Goal: Task Accomplishment & Management: Complete application form

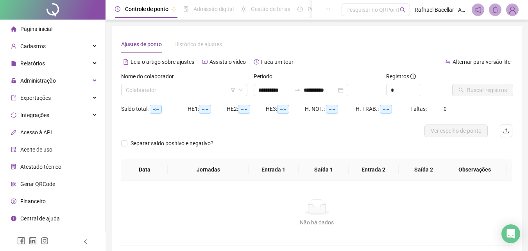
type input "**********"
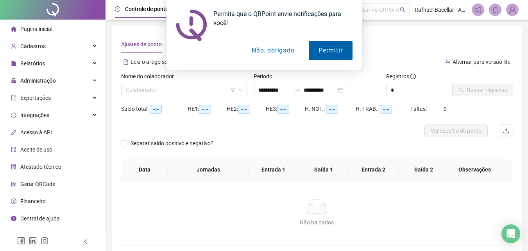
click at [315, 56] on button "Permitir" at bounding box center [330, 51] width 43 height 20
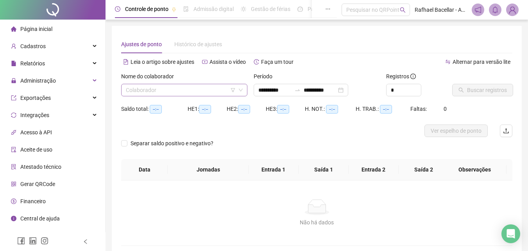
click at [162, 92] on input "search" at bounding box center [181, 90] width 110 height 12
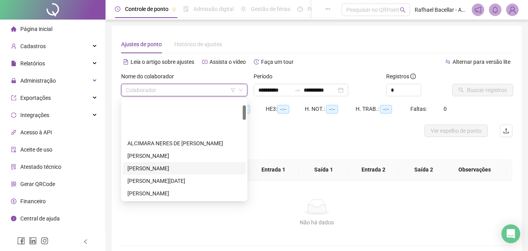
scroll to position [78, 0]
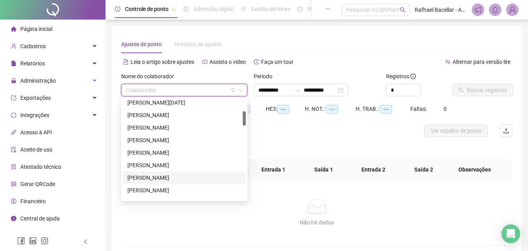
click at [171, 180] on div "[PERSON_NAME]" at bounding box center [185, 177] width 114 height 9
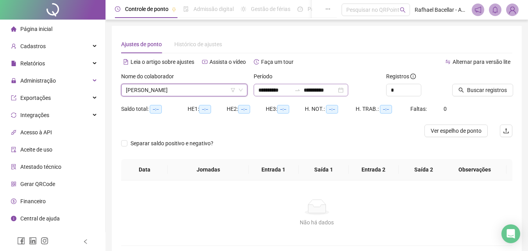
click at [257, 92] on div "**********" at bounding box center [301, 90] width 95 height 13
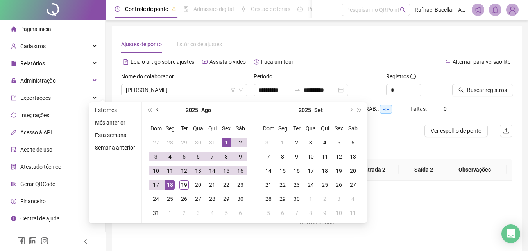
click at [158, 109] on span "prev-year" at bounding box center [158, 110] width 4 height 4
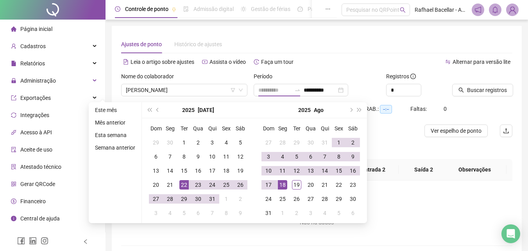
type input "**********"
click at [187, 181] on div "22" at bounding box center [184, 184] width 9 height 9
type input "**********"
click at [296, 186] on div "19" at bounding box center [296, 184] width 9 height 9
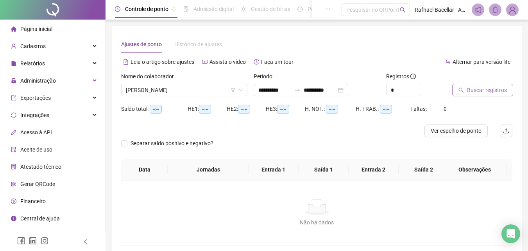
click at [503, 93] on span "Buscar registros" at bounding box center [487, 90] width 40 height 9
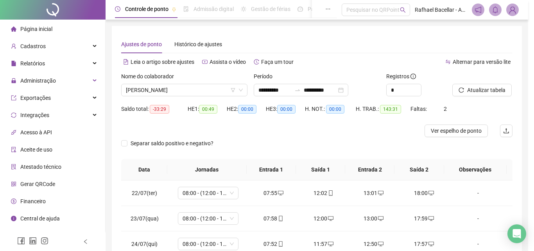
click at [123, 142] on div "Buscando registros Os registros de ponto estão sendo buscados... OK" at bounding box center [267, 125] width 534 height 251
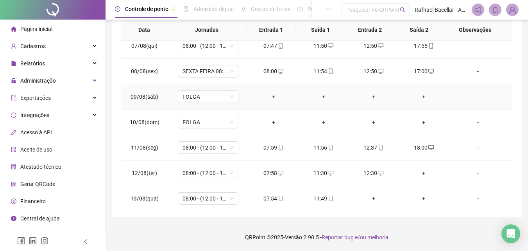
scroll to position [430, 0]
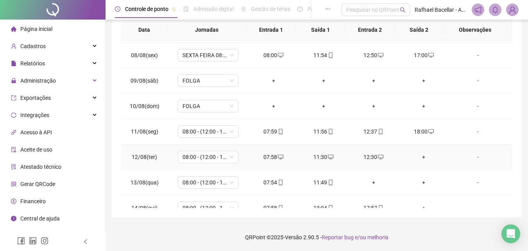
click at [418, 160] on div "+" at bounding box center [424, 157] width 38 height 9
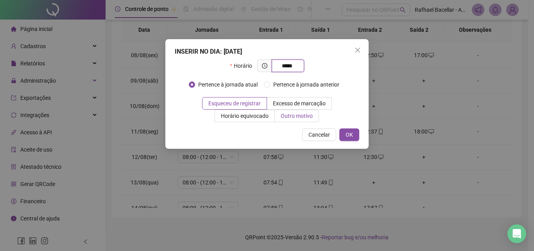
type input "*****"
click at [315, 118] on label "Outro motivo" at bounding box center [297, 116] width 44 height 13
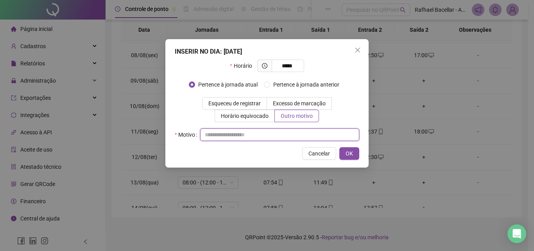
click at [314, 133] on input "text" at bounding box center [279, 134] width 159 height 13
type input "*"
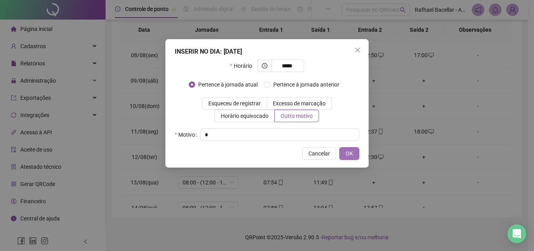
click at [350, 158] on button "OK" at bounding box center [350, 153] width 20 height 13
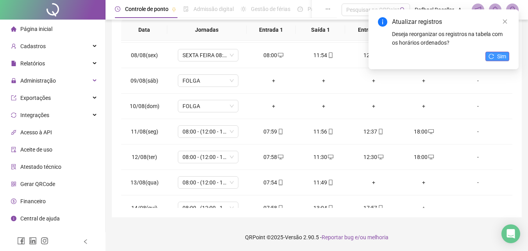
click at [491, 57] on icon "reload" at bounding box center [491, 56] width 5 height 5
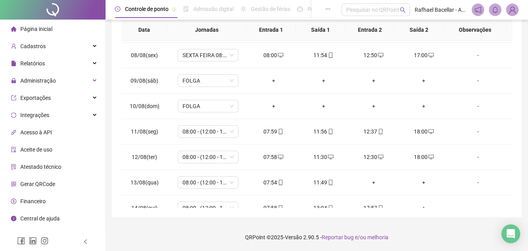
click at [369, 182] on div "+" at bounding box center [374, 182] width 38 height 9
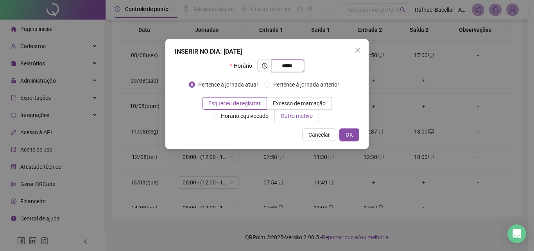
type input "*****"
click at [289, 120] on label "Outro motivo" at bounding box center [297, 116] width 44 height 13
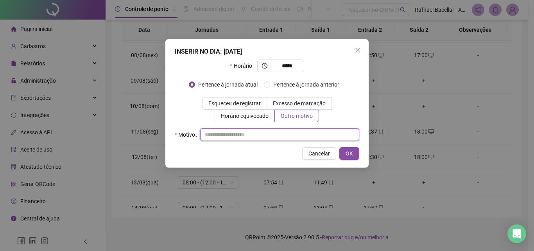
click at [289, 134] on input "text" at bounding box center [279, 134] width 159 height 13
type input "*"
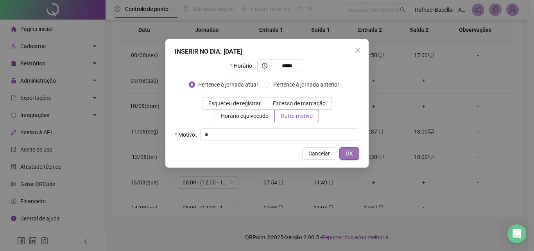
click at [350, 149] on span "OK" at bounding box center [349, 153] width 7 height 9
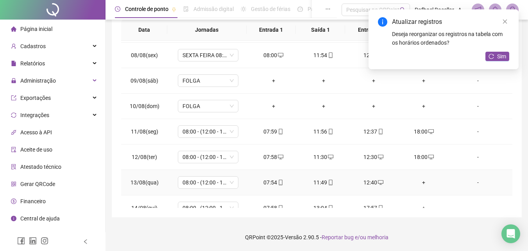
click at [419, 181] on div "+" at bounding box center [424, 182] width 38 height 9
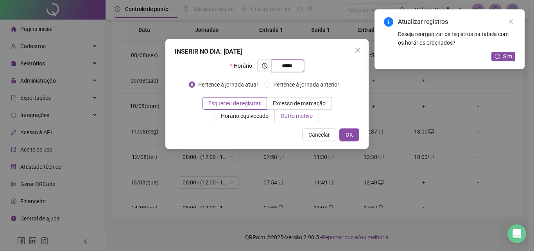
type input "*****"
click at [282, 115] on span "Outro motivo" at bounding box center [297, 116] width 32 height 6
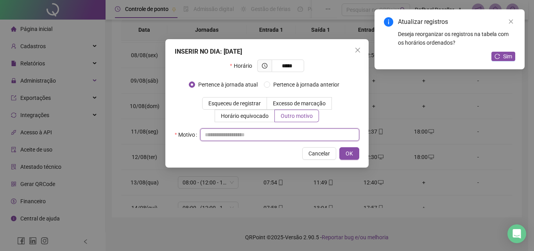
click at [284, 132] on input "text" at bounding box center [279, 134] width 159 height 13
type input "*"
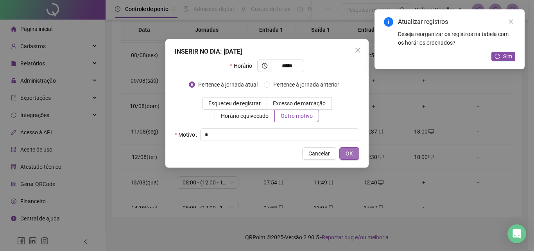
click at [345, 149] on button "OK" at bounding box center [350, 153] width 20 height 13
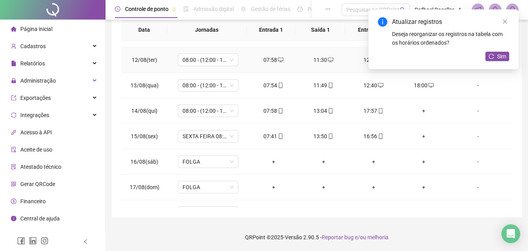
scroll to position [548, 0]
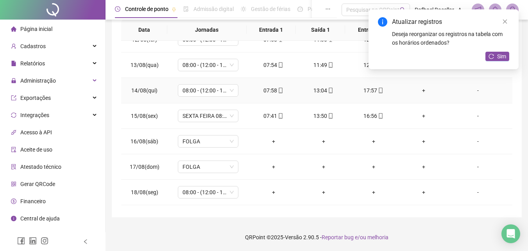
click at [421, 90] on div "+" at bounding box center [424, 90] width 38 height 9
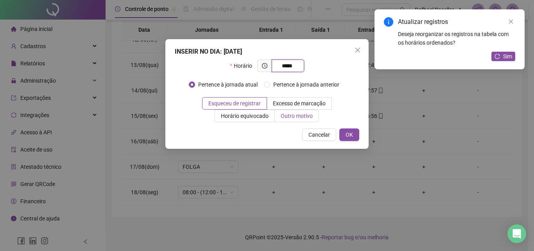
type input "*****"
click at [287, 119] on span "Outro motivo" at bounding box center [297, 116] width 32 height 6
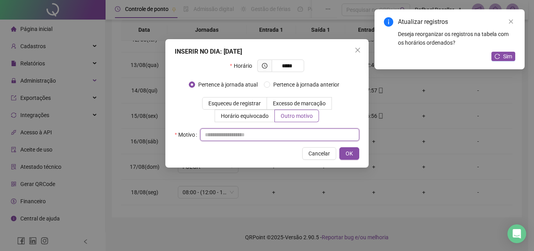
click at [287, 135] on input "text" at bounding box center [279, 134] width 159 height 13
type input "*"
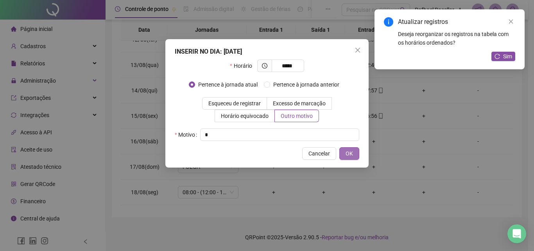
click at [352, 158] on button "OK" at bounding box center [350, 153] width 20 height 13
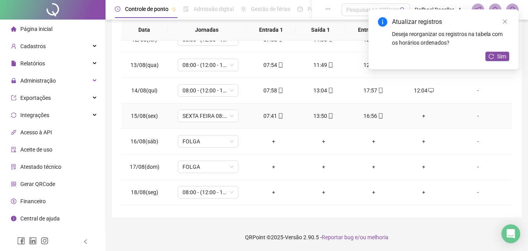
drag, startPoint x: 417, startPoint y: 113, endPoint x: 460, endPoint y: 120, distance: 44.0
click at [417, 113] on div "+" at bounding box center [424, 115] width 38 height 9
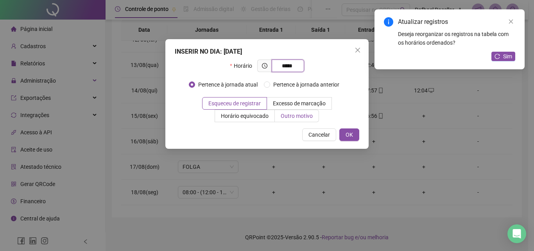
type input "*****"
drag, startPoint x: 316, startPoint y: 113, endPoint x: 315, endPoint y: 124, distance: 11.4
click at [315, 114] on label "Outro motivo" at bounding box center [297, 116] width 44 height 13
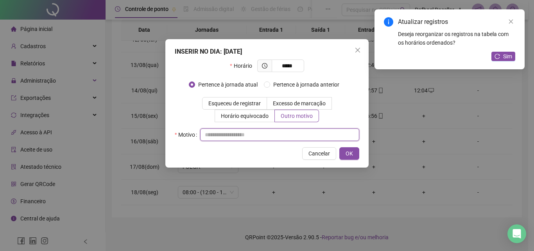
click at [315, 133] on input "text" at bounding box center [279, 134] width 159 height 13
type input "*"
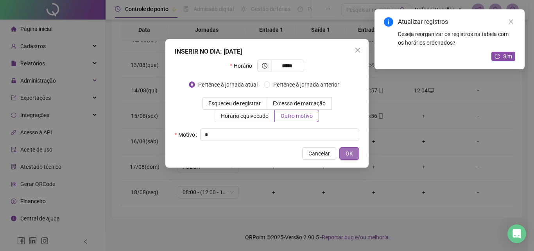
click at [343, 150] on button "OK" at bounding box center [350, 153] width 20 height 13
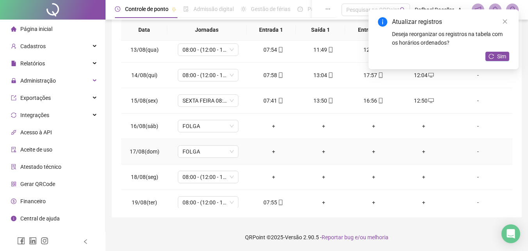
scroll to position [570, 0]
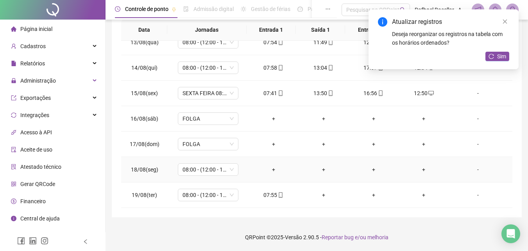
click at [272, 171] on div "+" at bounding box center [274, 169] width 38 height 9
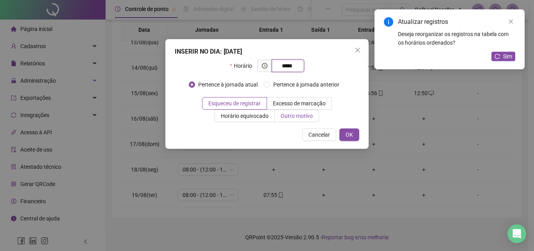
type input "*****"
click at [282, 119] on span "Outro motivo" at bounding box center [297, 116] width 32 height 6
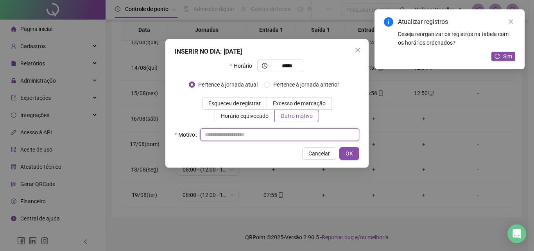
click at [284, 132] on input "text" at bounding box center [279, 134] width 159 height 13
type input "*"
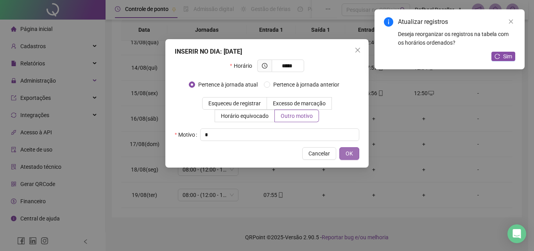
click at [345, 147] on button "OK" at bounding box center [350, 153] width 20 height 13
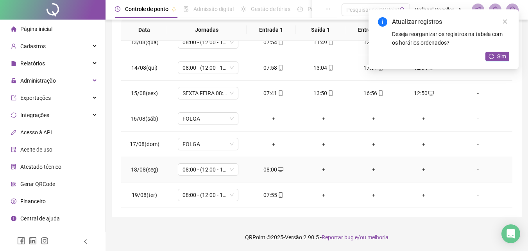
click at [320, 169] on div "+" at bounding box center [324, 169] width 38 height 9
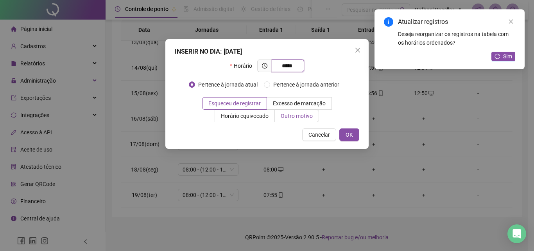
type input "*****"
click at [293, 119] on span "Outro motivo" at bounding box center [297, 116] width 32 height 6
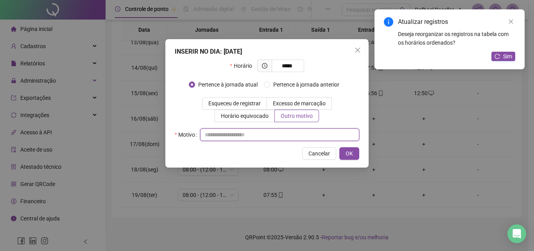
click at [292, 134] on input "text" at bounding box center [279, 134] width 159 height 13
type input "*"
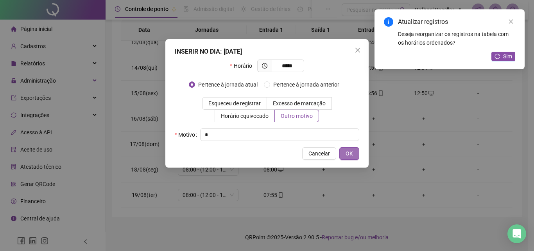
click at [354, 155] on button "OK" at bounding box center [350, 153] width 20 height 13
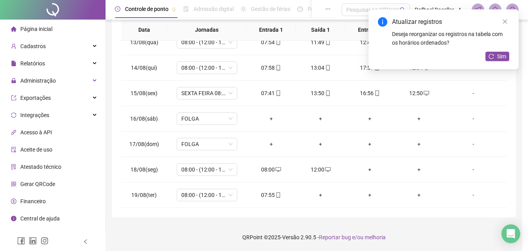
click at [368, 169] on div "+" at bounding box center [370, 169] width 37 height 9
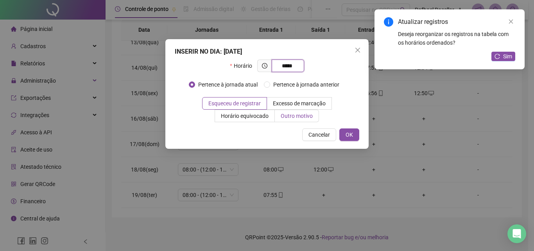
type input "*****"
click at [296, 114] on span "Outro motivo" at bounding box center [297, 116] width 32 height 6
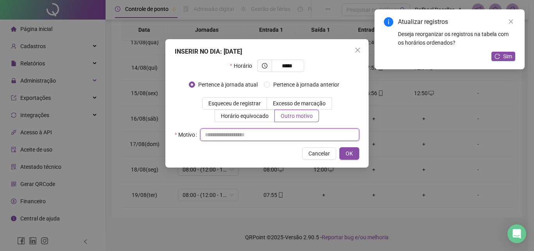
click at [287, 140] on input "text" at bounding box center [279, 134] width 159 height 13
type input "*"
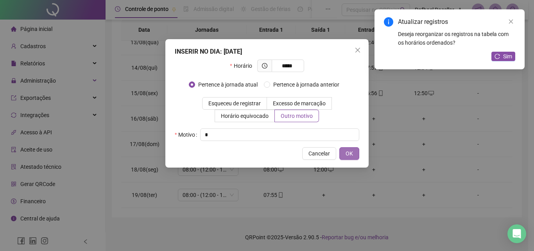
click at [342, 153] on button "OK" at bounding box center [350, 153] width 20 height 13
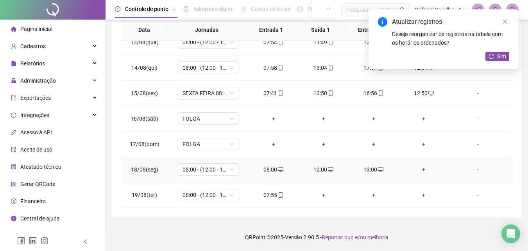
click at [421, 171] on div "+" at bounding box center [424, 169] width 38 height 9
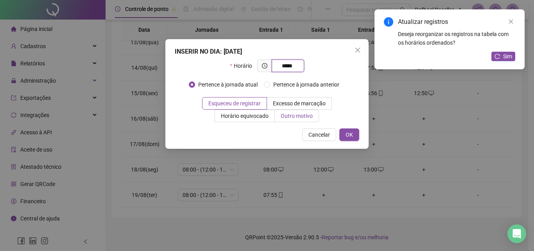
type input "*****"
click at [307, 120] on label "Outro motivo" at bounding box center [297, 116] width 44 height 13
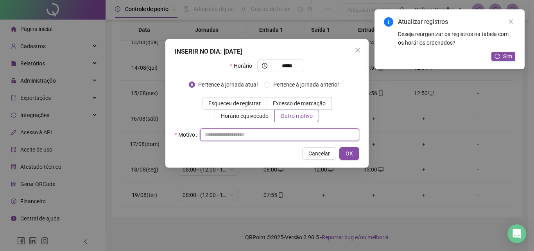
click at [307, 130] on input "text" at bounding box center [279, 134] width 159 height 13
type input "*"
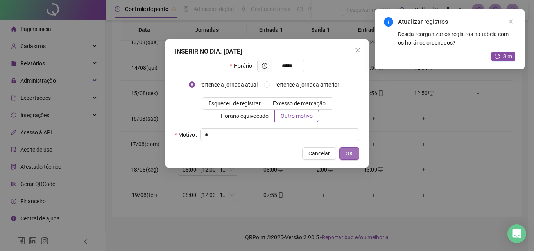
click at [349, 153] on span "OK" at bounding box center [349, 153] width 7 height 9
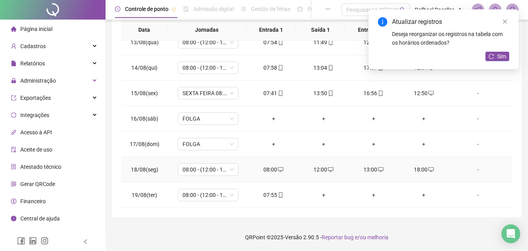
click at [473, 169] on div "-" at bounding box center [478, 169] width 46 height 9
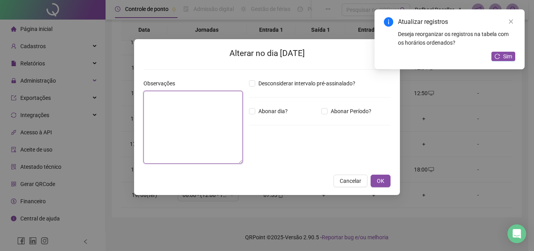
click at [200, 117] on textarea at bounding box center [193, 127] width 99 height 73
type textarea "**********"
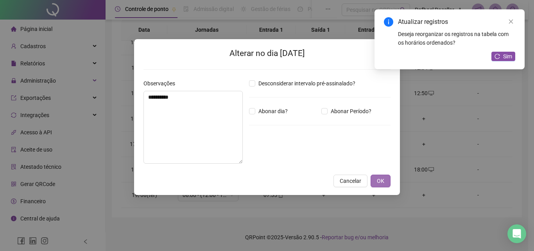
click at [385, 178] on button "OK" at bounding box center [381, 180] width 20 height 13
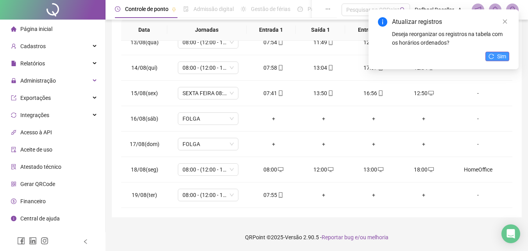
click at [503, 57] on span "Sim" at bounding box center [502, 56] width 9 height 9
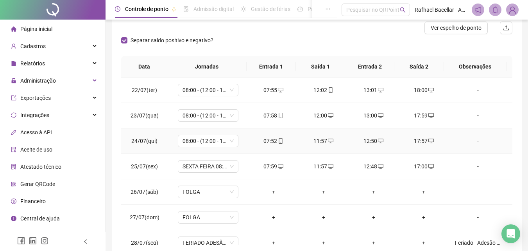
scroll to position [0, 0]
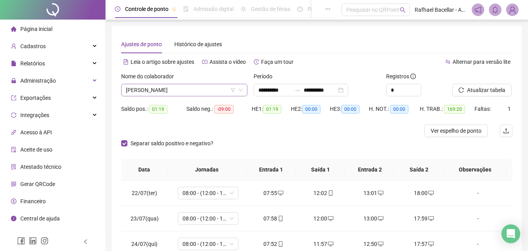
click at [201, 89] on span "[PERSON_NAME]" at bounding box center [184, 90] width 117 height 12
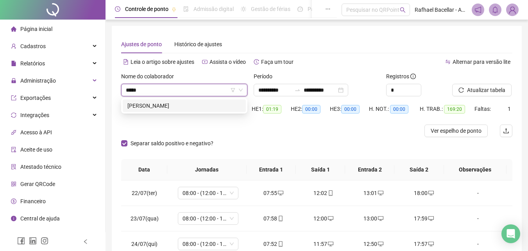
type input "******"
click at [205, 104] on div "[PERSON_NAME]" at bounding box center [185, 105] width 114 height 9
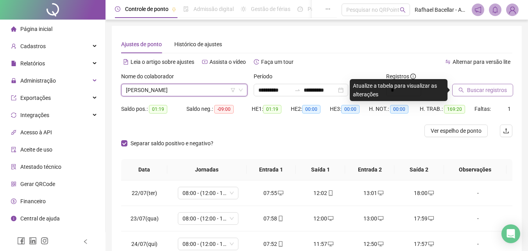
click at [472, 89] on span "Buscar registros" at bounding box center [487, 90] width 40 height 9
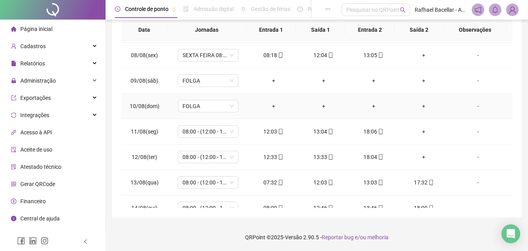
scroll to position [570, 0]
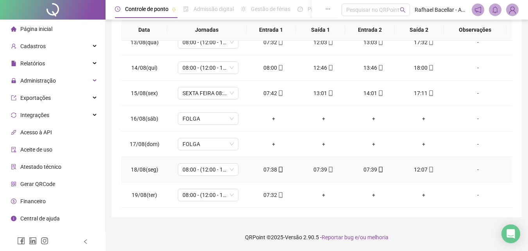
click at [328, 171] on icon "mobile" at bounding box center [330, 169] width 5 height 5
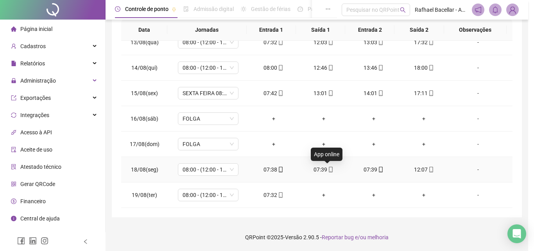
type input "**********"
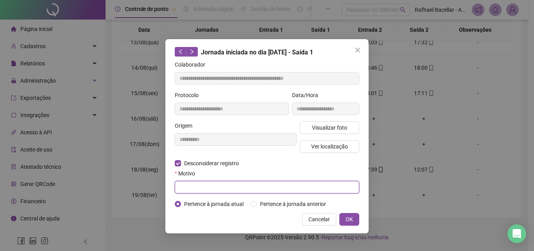
click at [180, 185] on input "text" at bounding box center [267, 187] width 185 height 13
type input "*"
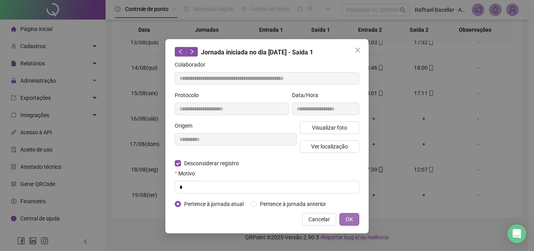
click at [354, 222] on button "OK" at bounding box center [350, 219] width 20 height 13
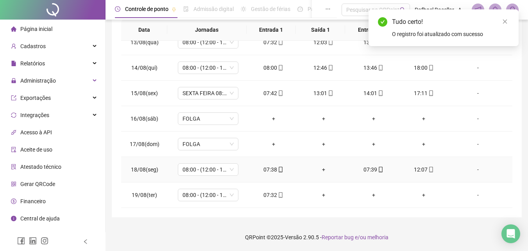
click at [378, 171] on icon "mobile" at bounding box center [380, 169] width 5 height 5
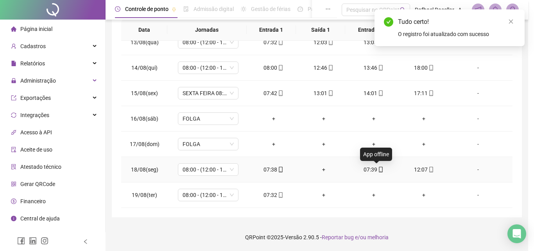
type input "**********"
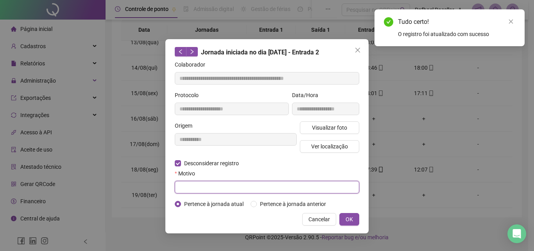
click at [190, 190] on input "text" at bounding box center [267, 187] width 185 height 13
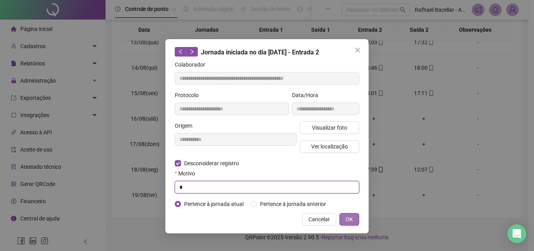
type input "*"
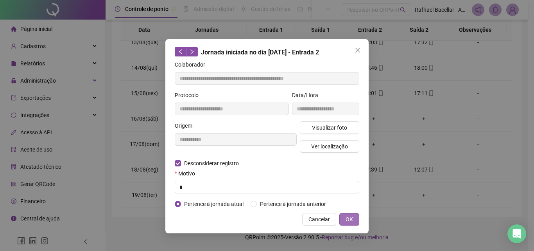
click at [352, 216] on span "OK" at bounding box center [349, 219] width 7 height 9
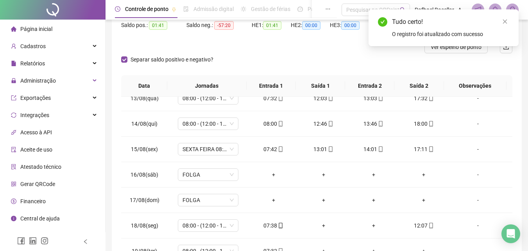
scroll to position [0, 0]
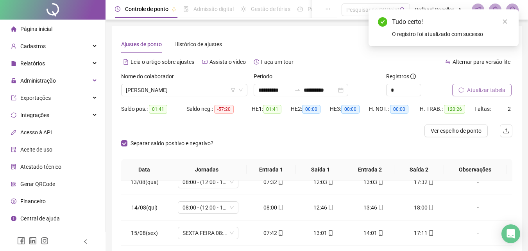
click at [494, 86] on span "Atualizar tabela" at bounding box center [486, 90] width 38 height 9
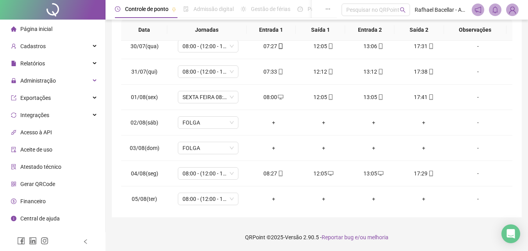
scroll to position [140, 0]
